Goal: Task Accomplishment & Management: Complete application form

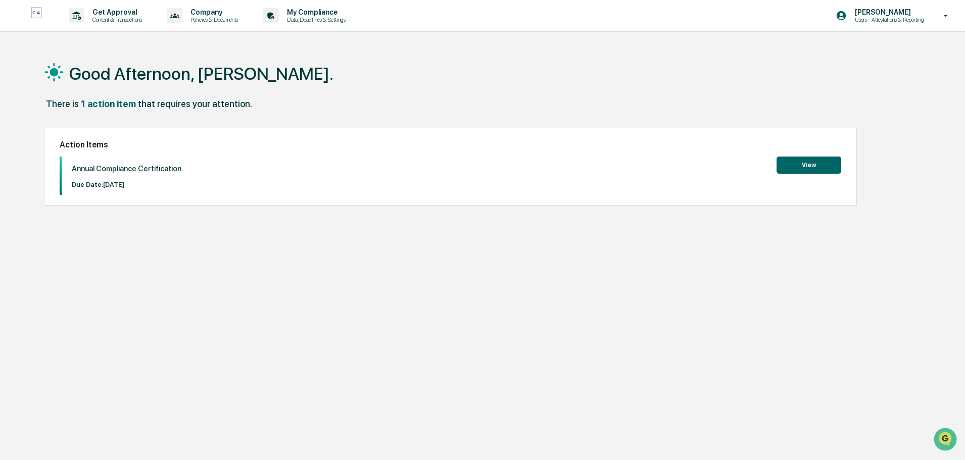
click at [807, 164] on button "View" at bounding box center [808, 165] width 65 height 17
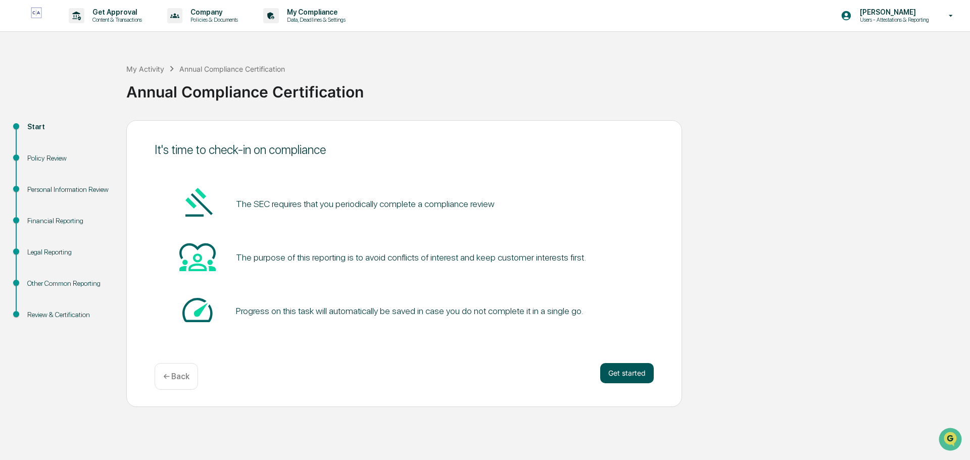
click at [627, 378] on button "Get started" at bounding box center [627, 373] width 54 height 20
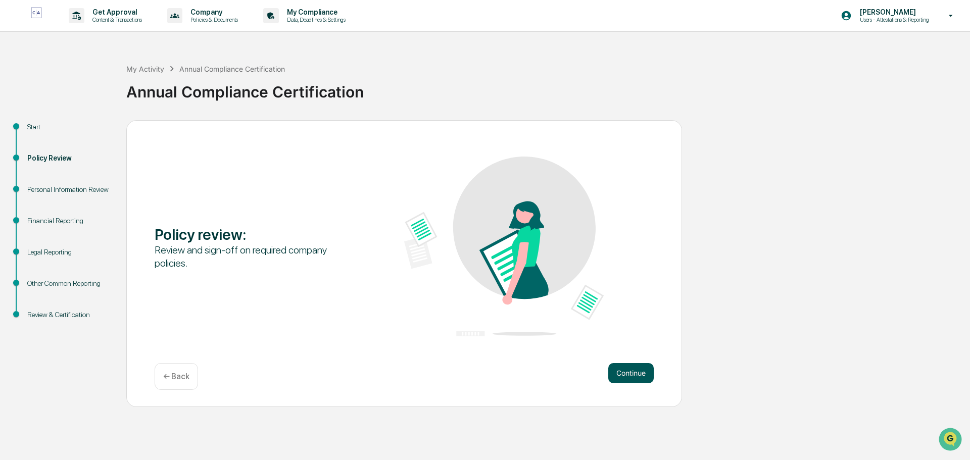
click at [618, 374] on button "Continue" at bounding box center [630, 373] width 45 height 20
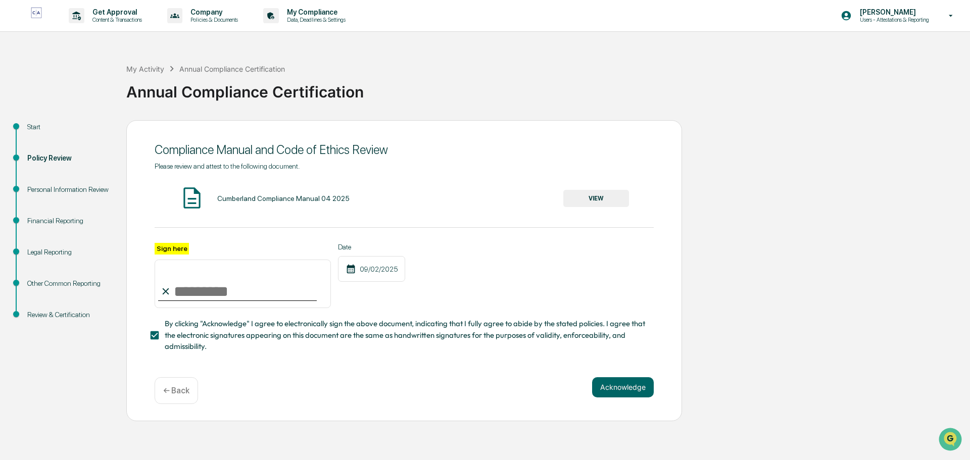
click at [206, 287] on input "Sign here" at bounding box center [243, 284] width 176 height 48
type input "******"
click at [644, 393] on button "Acknowledge" at bounding box center [623, 387] width 62 height 20
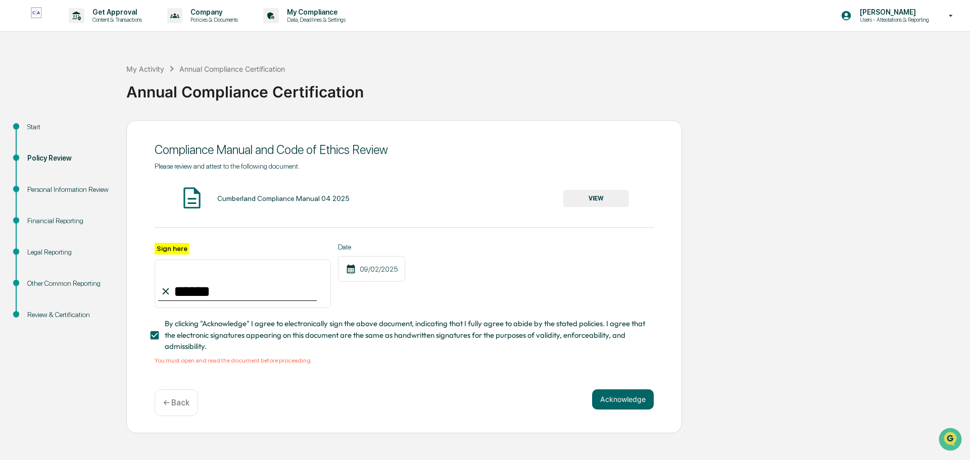
click at [581, 194] on button "VIEW" at bounding box center [596, 198] width 66 height 17
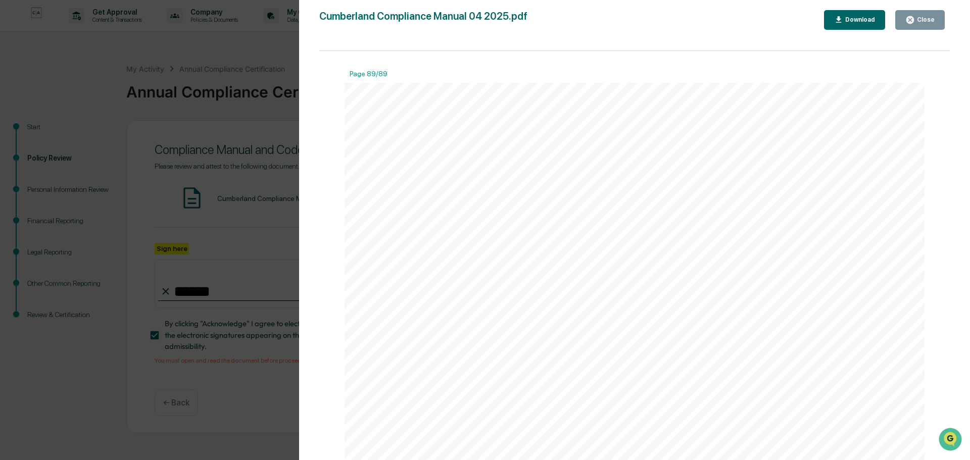
scroll to position [69297, 0]
click at [925, 19] on div "Close" at bounding box center [925, 19] width 20 height 7
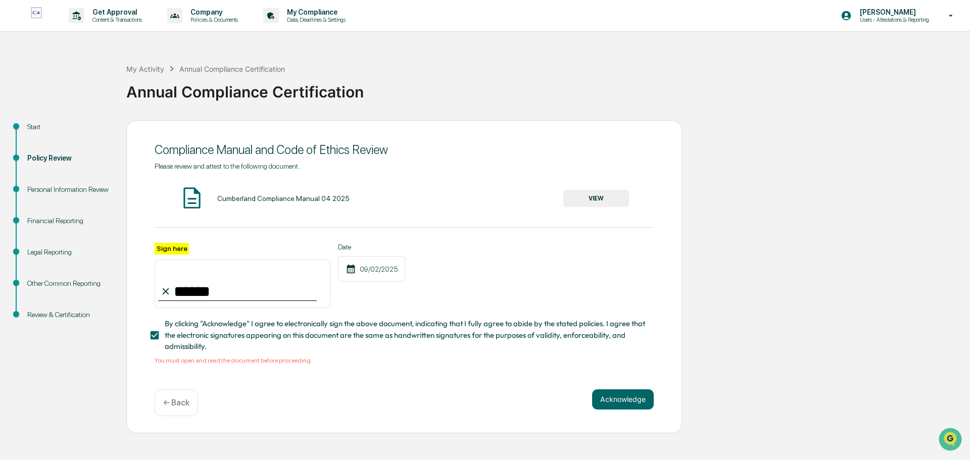
click at [925, 19] on p "Users - Attestations & Reporting" at bounding box center [893, 19] width 82 height 7
click at [623, 402] on div at bounding box center [485, 230] width 970 height 460
click at [623, 402] on button "Acknowledge" at bounding box center [623, 399] width 62 height 20
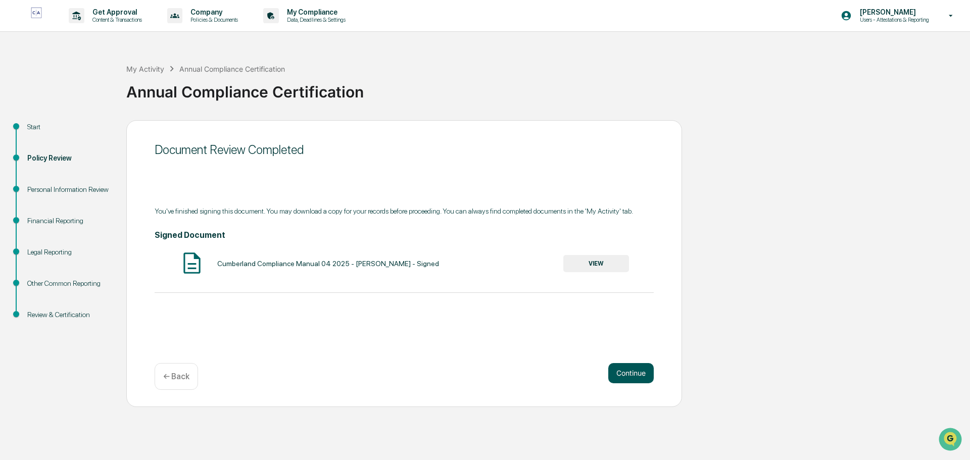
click at [626, 372] on button "Continue" at bounding box center [630, 373] width 45 height 20
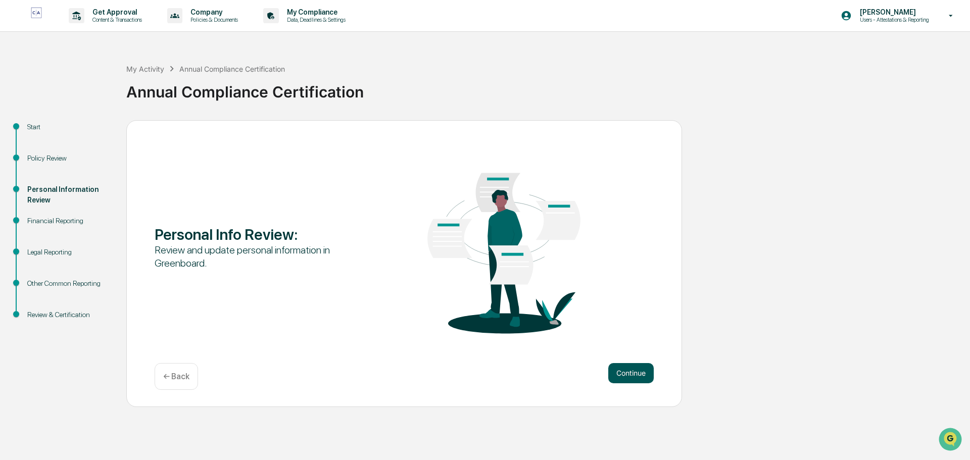
click at [631, 370] on button "Continue" at bounding box center [630, 373] width 45 height 20
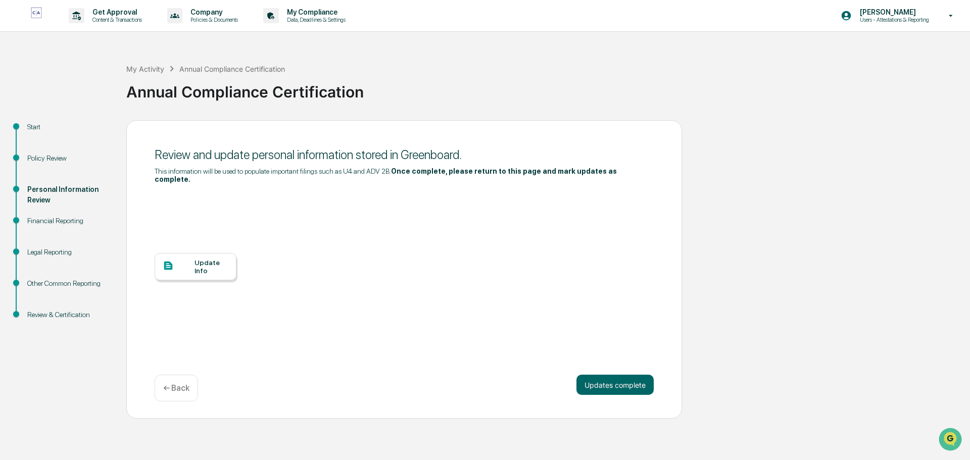
click at [210, 261] on div "Update Info" at bounding box center [211, 267] width 34 height 16
click at [646, 380] on button "Updates complete" at bounding box center [614, 385] width 77 height 20
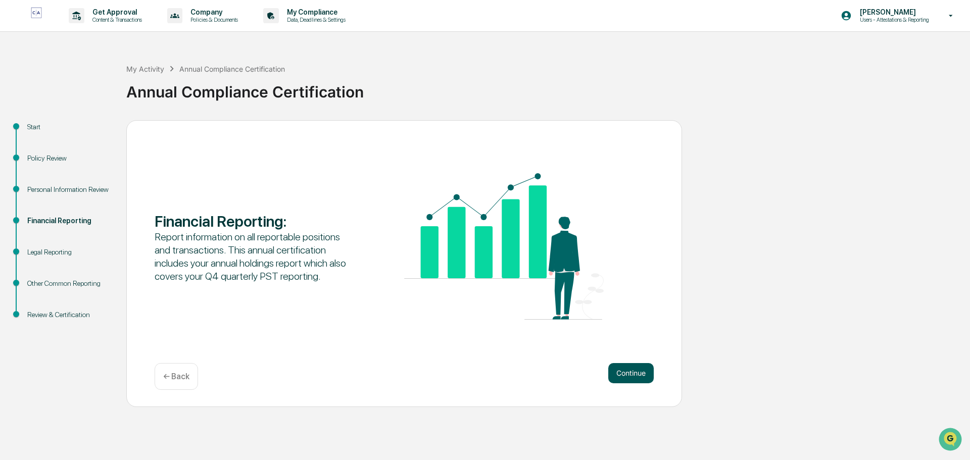
click at [625, 377] on button "Continue" at bounding box center [630, 373] width 45 height 20
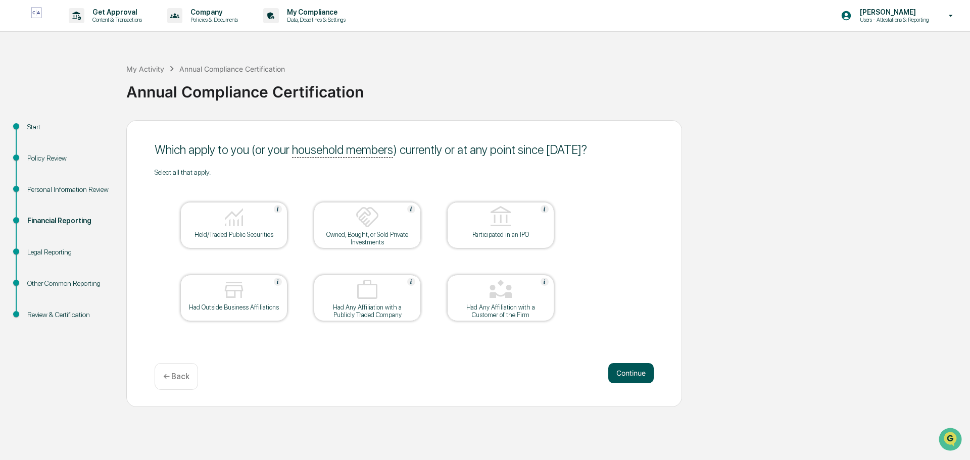
click at [628, 374] on button "Continue" at bounding box center [630, 373] width 45 height 20
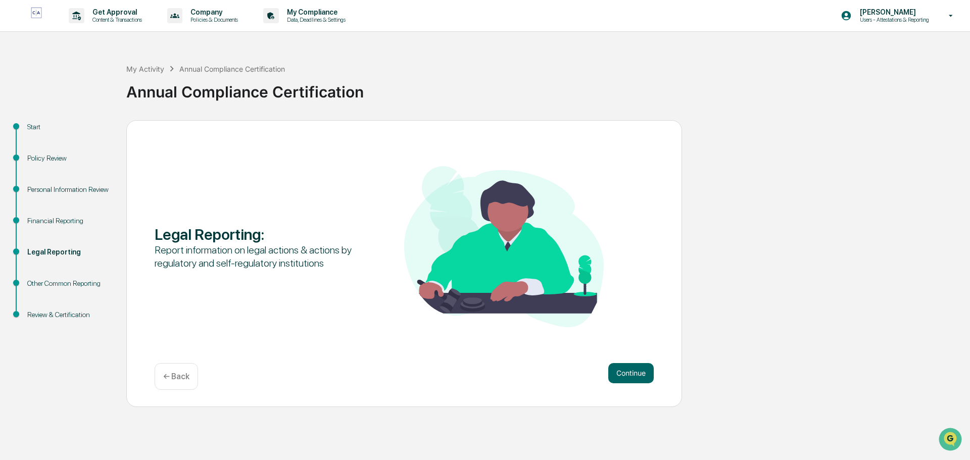
click at [631, 373] on button "Continue" at bounding box center [630, 373] width 45 height 20
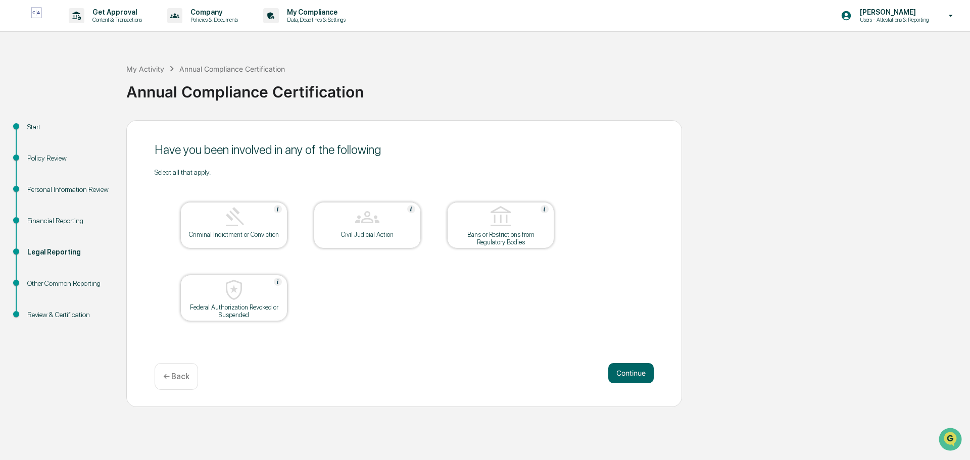
click at [631, 373] on button "Continue" at bounding box center [630, 373] width 45 height 20
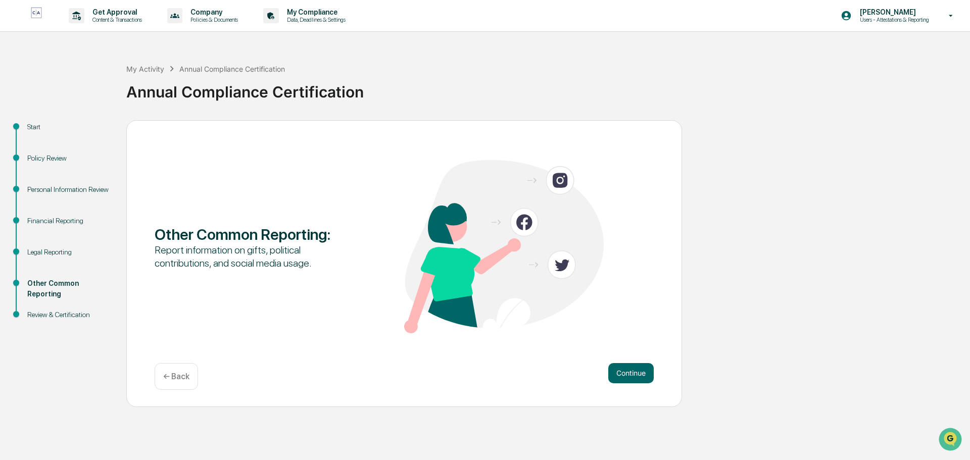
click at [631, 373] on button "Continue" at bounding box center [630, 373] width 45 height 20
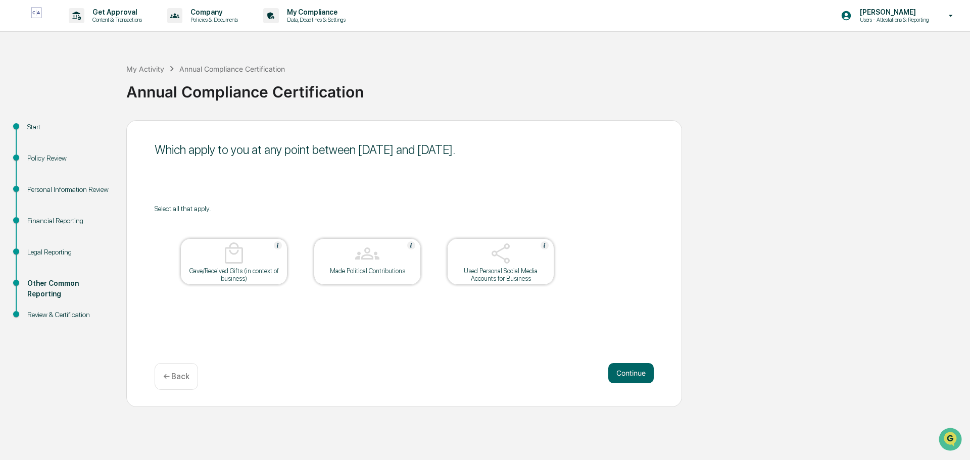
click at [631, 373] on button "Continue" at bounding box center [630, 373] width 45 height 20
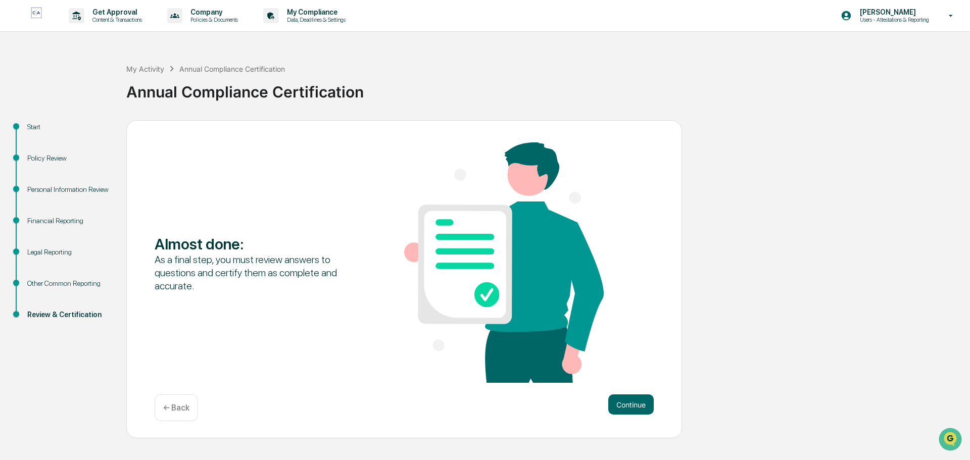
click at [631, 373] on div "Almost done : As a final step, you must review answers to questions and certify…" at bounding box center [404, 263] width 499 height 242
click at [633, 399] on button "Continue" at bounding box center [630, 404] width 45 height 20
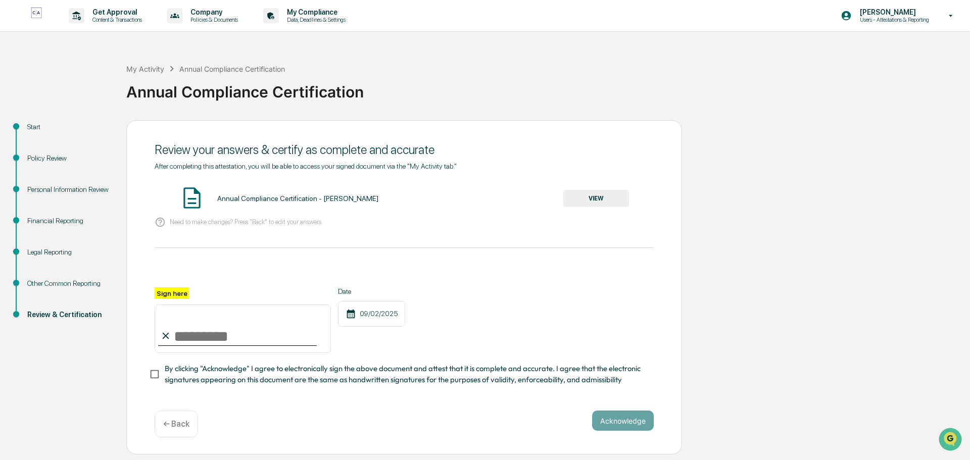
click at [582, 196] on button "VIEW" at bounding box center [596, 198] width 66 height 17
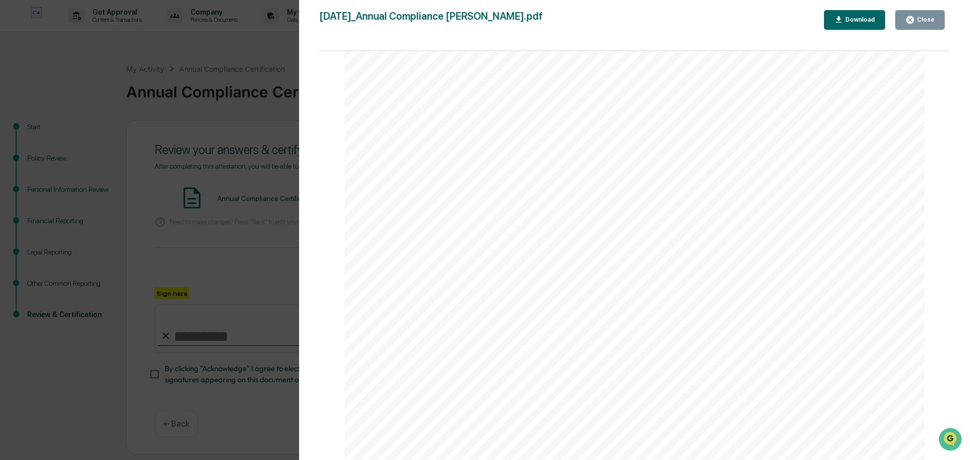
scroll to position [1414, 0]
click at [927, 22] on div "Close" at bounding box center [925, 19] width 20 height 7
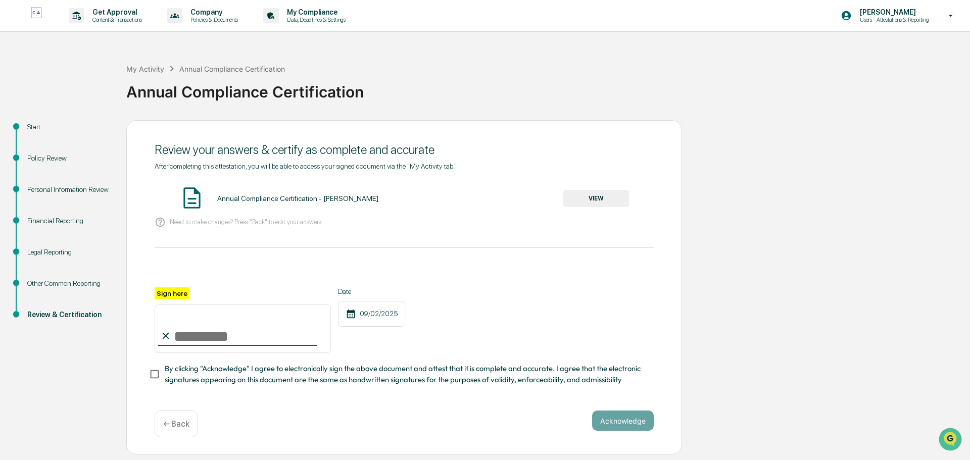
click at [196, 334] on input "Sign here" at bounding box center [243, 329] width 176 height 48
type input "******"
click at [612, 424] on button "Acknowledge" at bounding box center [623, 421] width 62 height 20
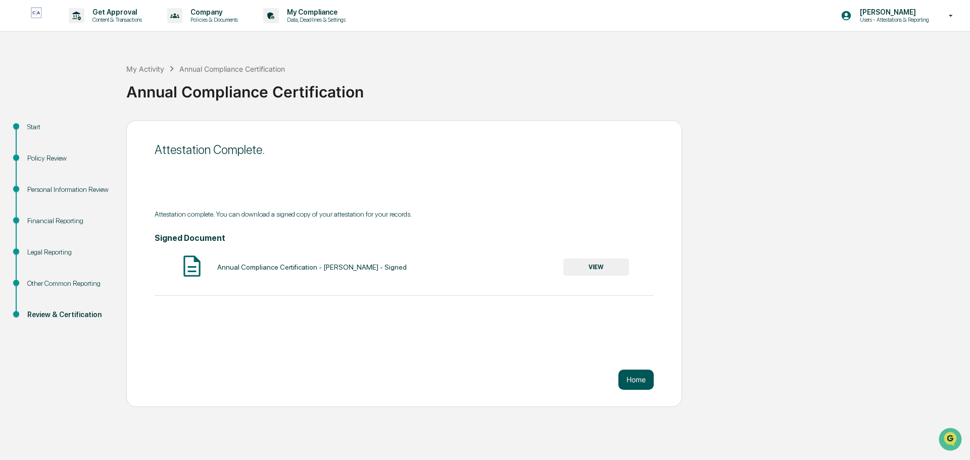
click at [644, 385] on button "Home" at bounding box center [635, 380] width 35 height 20
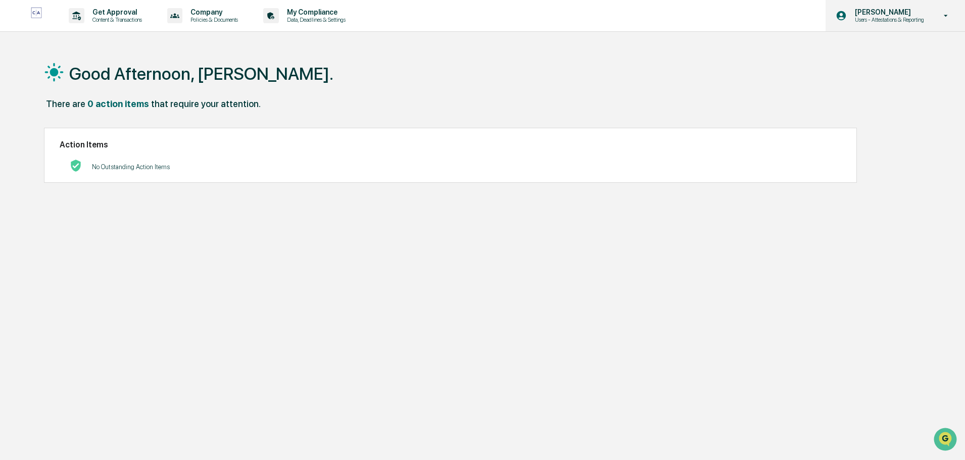
click at [942, 15] on icon at bounding box center [946, 16] width 18 height 10
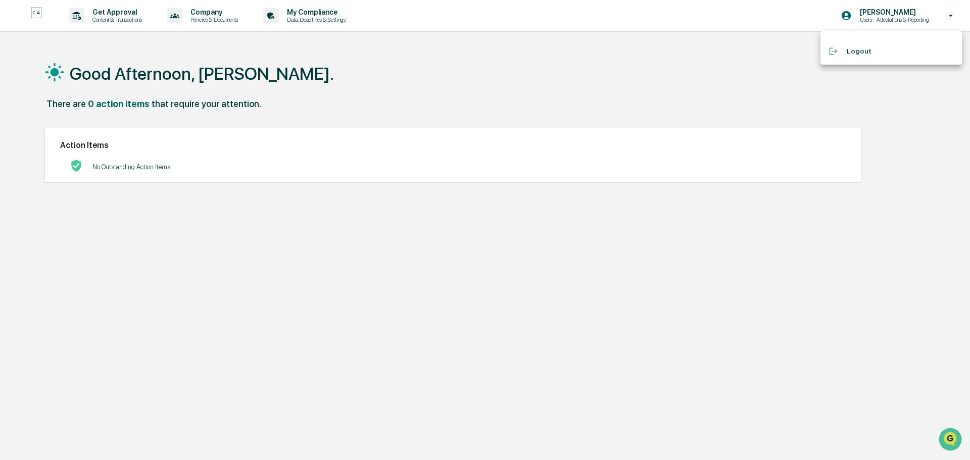
click at [851, 53] on li "Logout" at bounding box center [890, 51] width 141 height 19
